Goal: Obtain resource: Obtain resource

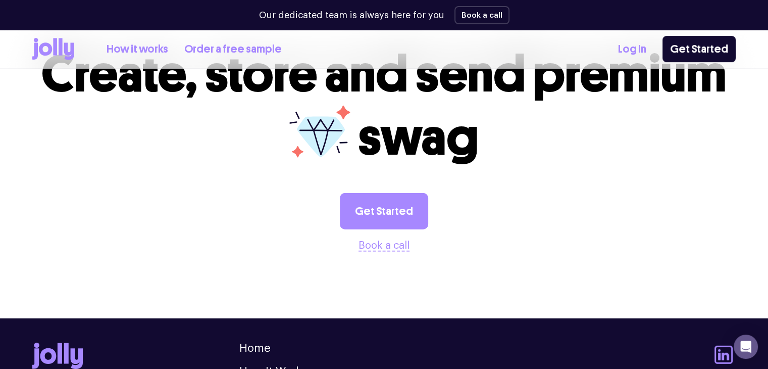
scroll to position [2833, 0]
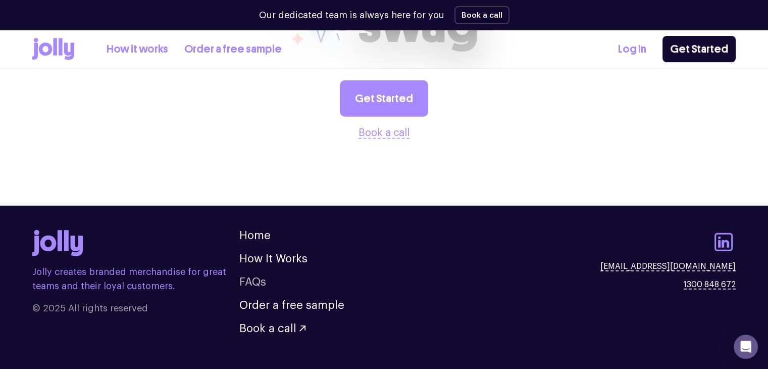
click at [255, 276] on link "FAQs" at bounding box center [252, 281] width 27 height 11
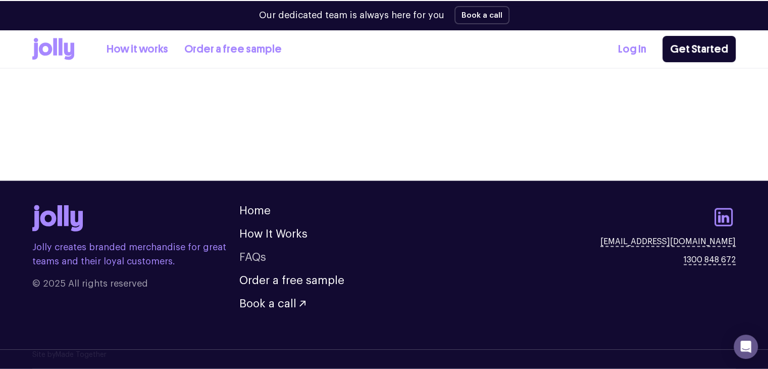
scroll to position [1241, 0]
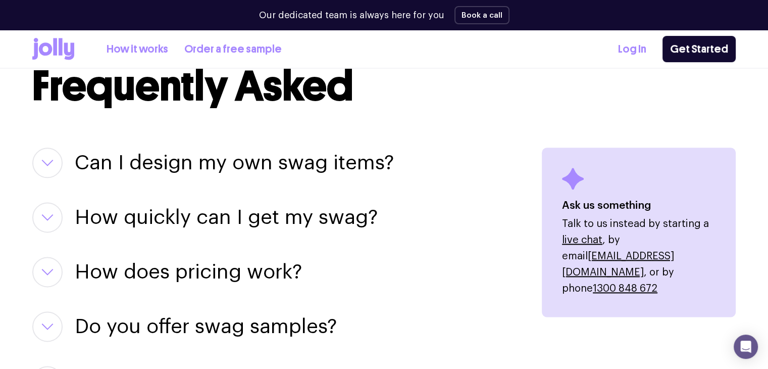
click at [54, 268] on button "button" at bounding box center [47, 272] width 30 height 30
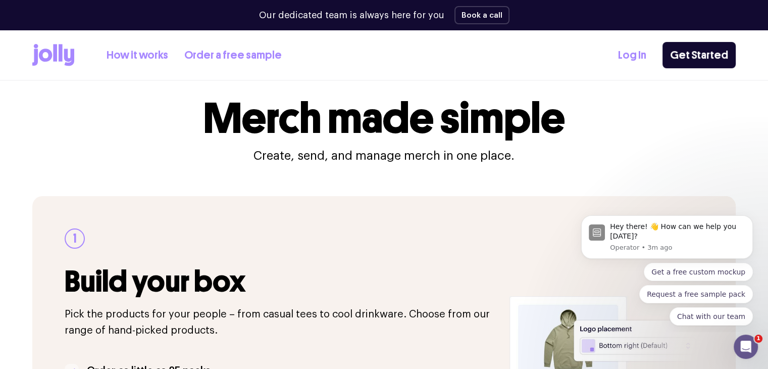
scroll to position [0, 0]
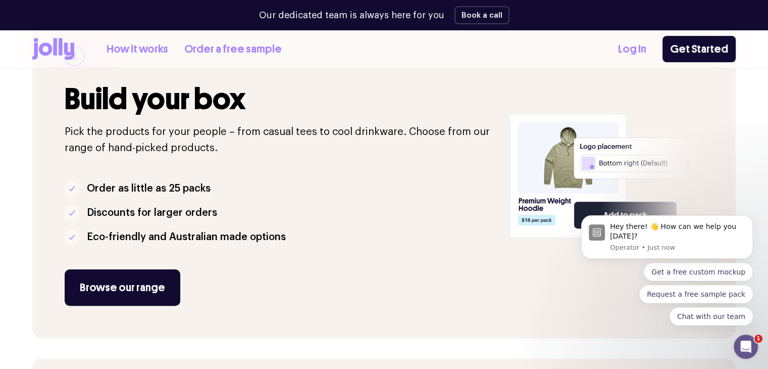
scroll to position [201, 0]
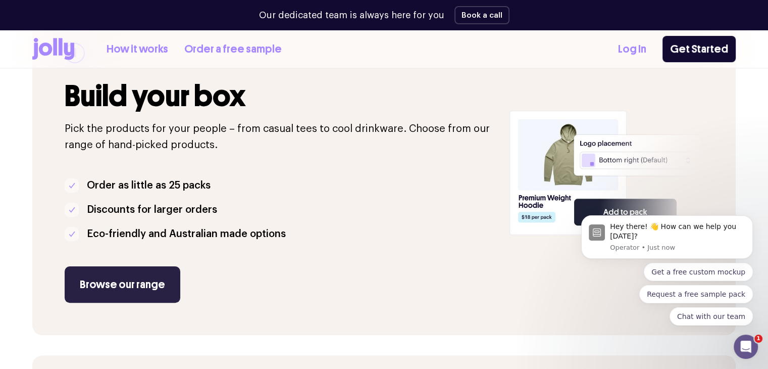
click at [145, 287] on link "Browse our range" at bounding box center [123, 284] width 116 height 36
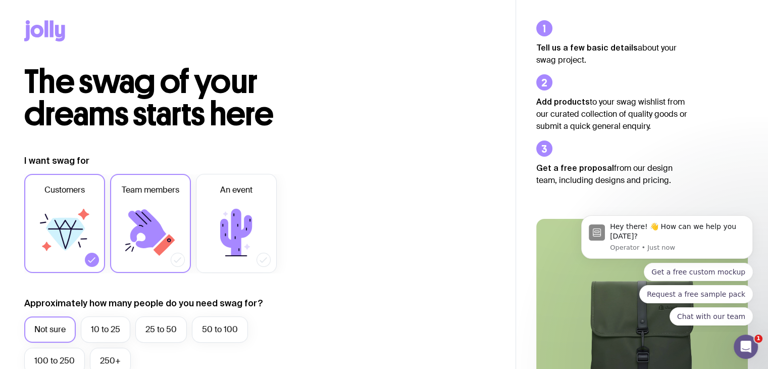
click at [153, 208] on icon at bounding box center [150, 232] width 61 height 61
click at [0, 0] on input "Team members" at bounding box center [0, 0] width 0 height 0
click at [61, 235] on icon at bounding box center [65, 238] width 13 height 21
click at [0, 0] on input "Customers" at bounding box center [0, 0] width 0 height 0
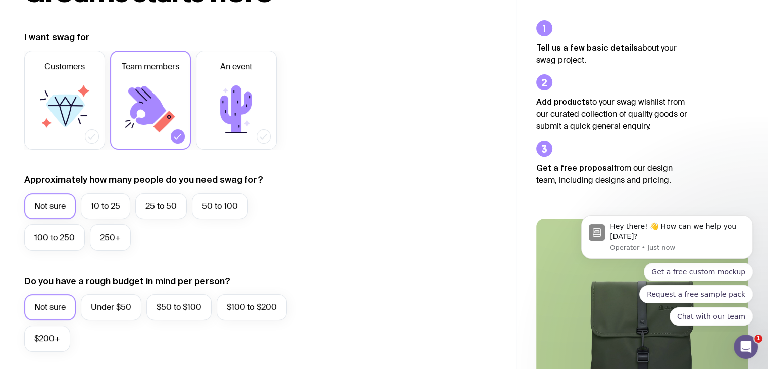
scroll to position [138, 0]
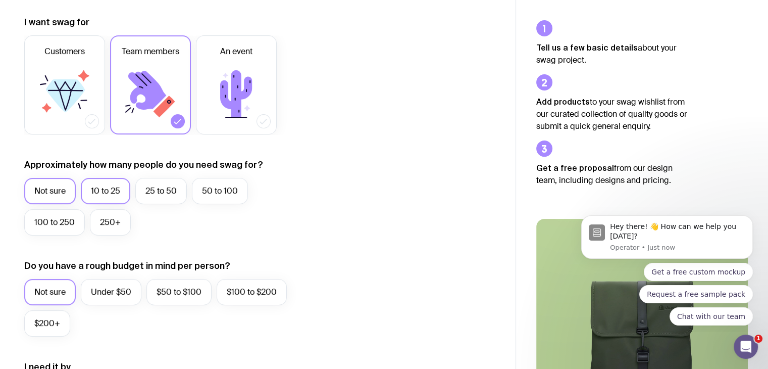
click at [105, 189] on label "10 to 25" at bounding box center [105, 191] width 49 height 26
click at [0, 0] on input "10 to 25" at bounding box center [0, 0] width 0 height 0
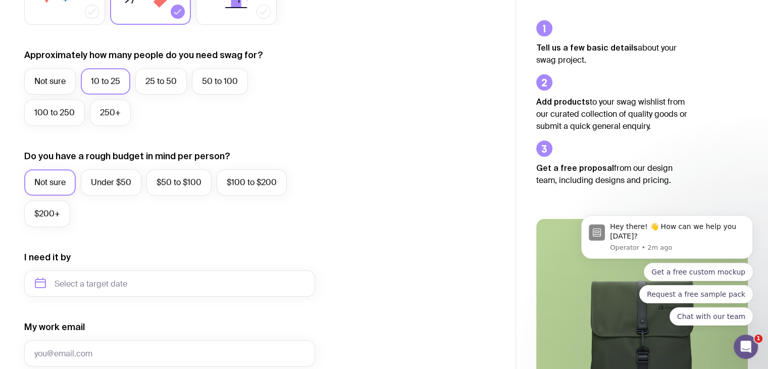
scroll to position [246, 0]
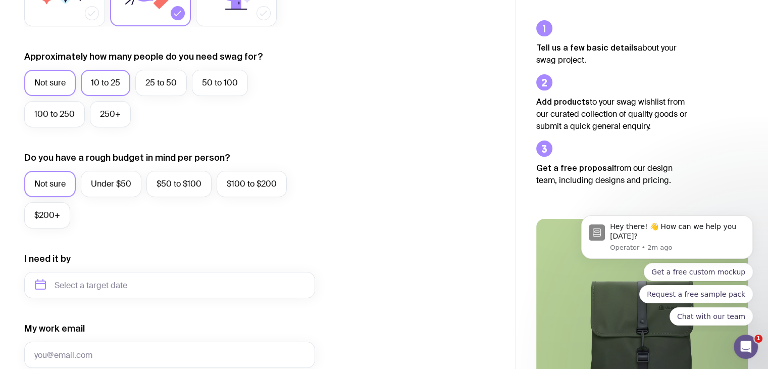
click at [55, 81] on label "Not sure" at bounding box center [50, 83] width 52 height 26
click at [0, 0] on input "Not sure" at bounding box center [0, 0] width 0 height 0
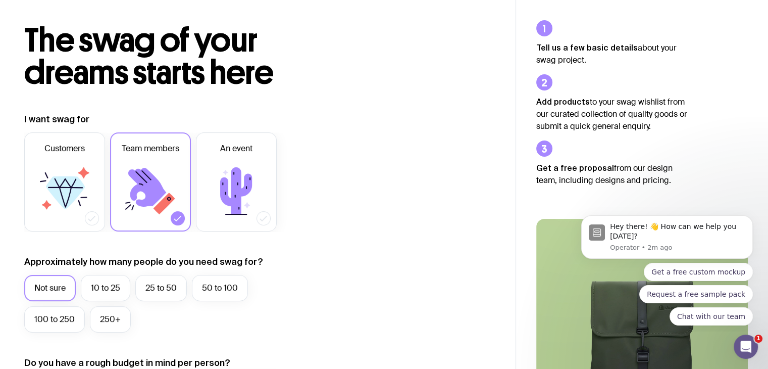
scroll to position [0, 0]
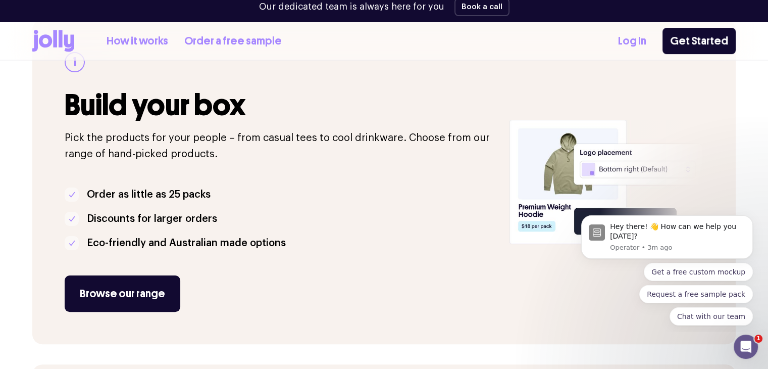
scroll to position [201, 0]
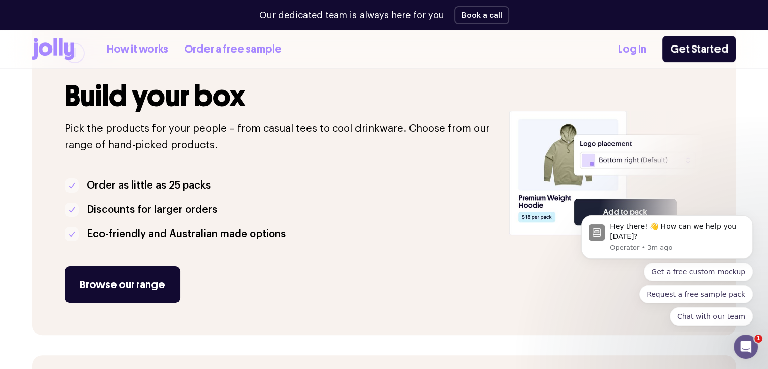
click at [144, 54] on link "How it works" at bounding box center [138, 49] width 62 height 17
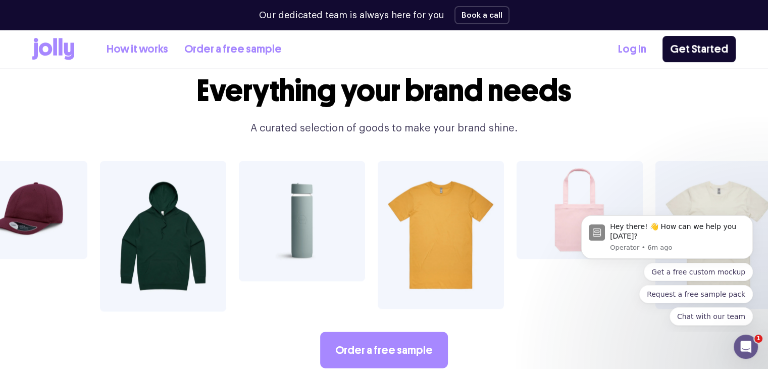
scroll to position [1703, 0]
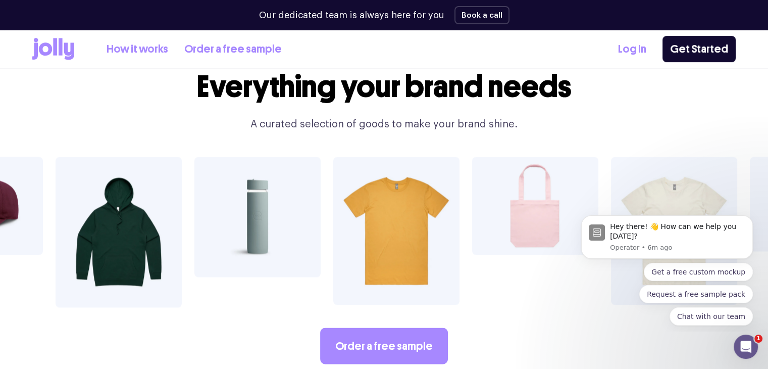
click at [403, 205] on img at bounding box center [396, 231] width 126 height 148
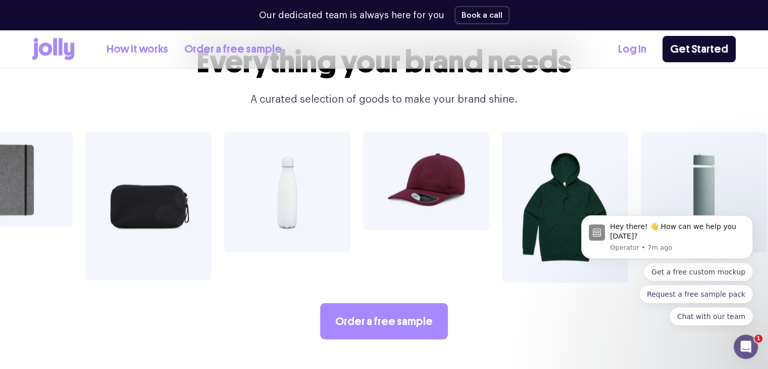
scroll to position [1750, 0]
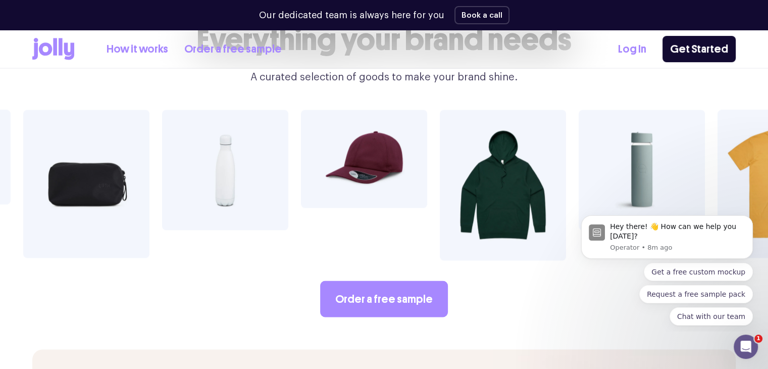
click at [531, 145] on img at bounding box center [503, 185] width 126 height 150
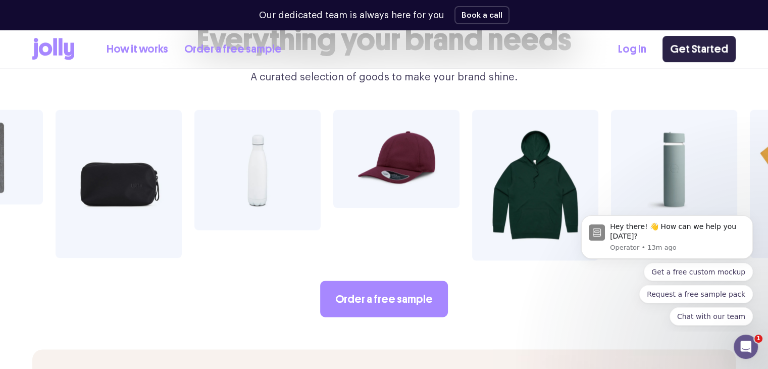
click at [701, 48] on link "Get Started" at bounding box center [699, 49] width 73 height 26
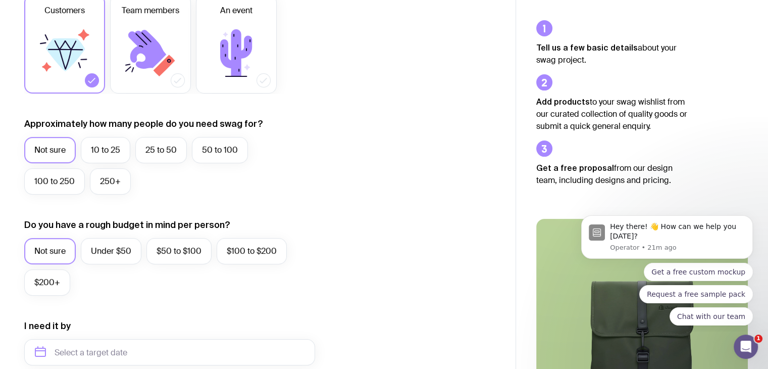
scroll to position [277, 0]
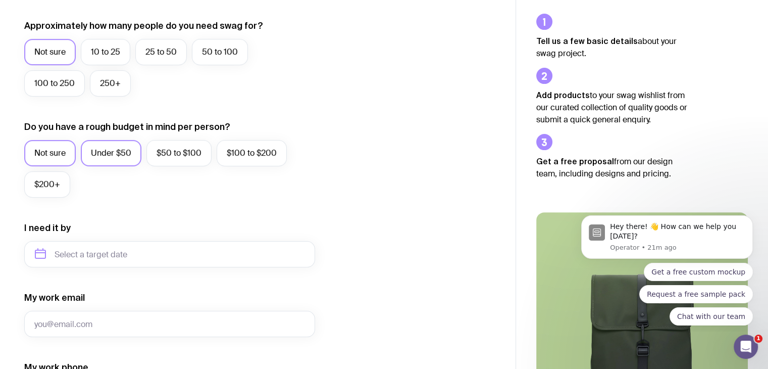
click at [117, 152] on label "Under $50" at bounding box center [111, 153] width 61 height 26
click at [0, 0] on input "Under $50" at bounding box center [0, 0] width 0 height 0
click at [110, 48] on label "10 to 25" at bounding box center [105, 52] width 49 height 26
click at [0, 0] on input "10 to 25" at bounding box center [0, 0] width 0 height 0
click at [156, 54] on label "25 to 50" at bounding box center [161, 52] width 52 height 26
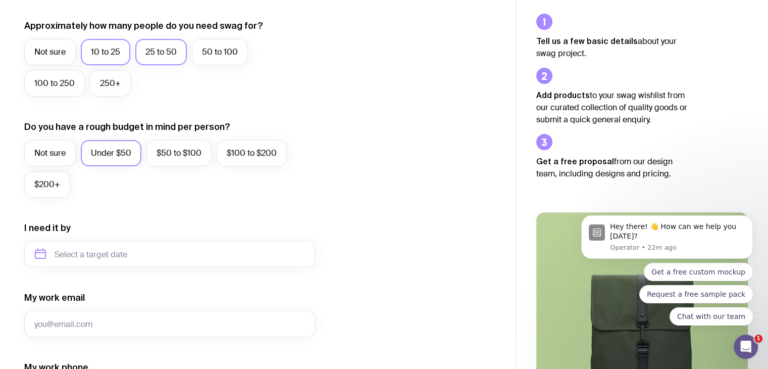
click at [0, 0] on input "25 to 50" at bounding box center [0, 0] width 0 height 0
click at [246, 90] on div "Not sure 10 to 25 25 to 50 50 to 100 100 to 250 250+" at bounding box center [169, 70] width 291 height 63
click at [707, 295] on button "Request a free sample pack" at bounding box center [696, 294] width 114 height 18
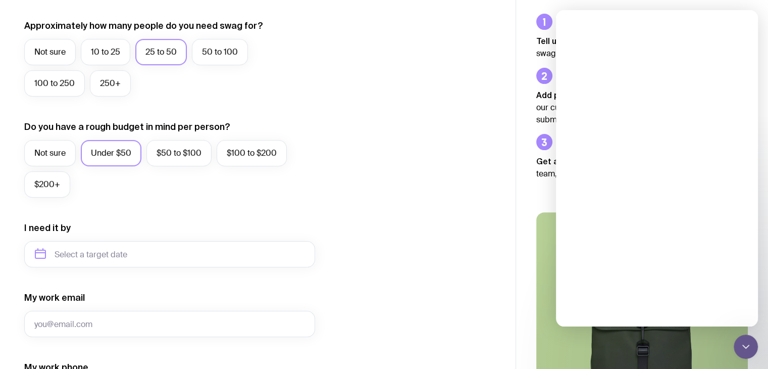
scroll to position [0, 0]
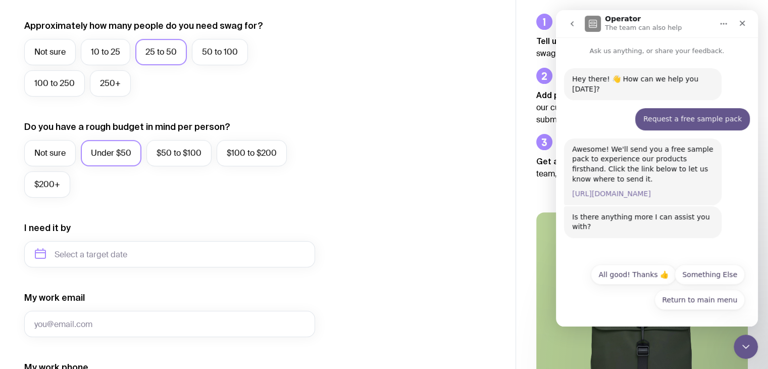
click at [651, 189] on link "https://www.sendjolly.com.au/request-sample" at bounding box center [611, 193] width 79 height 8
